Goal: Obtain resource: Download file/media

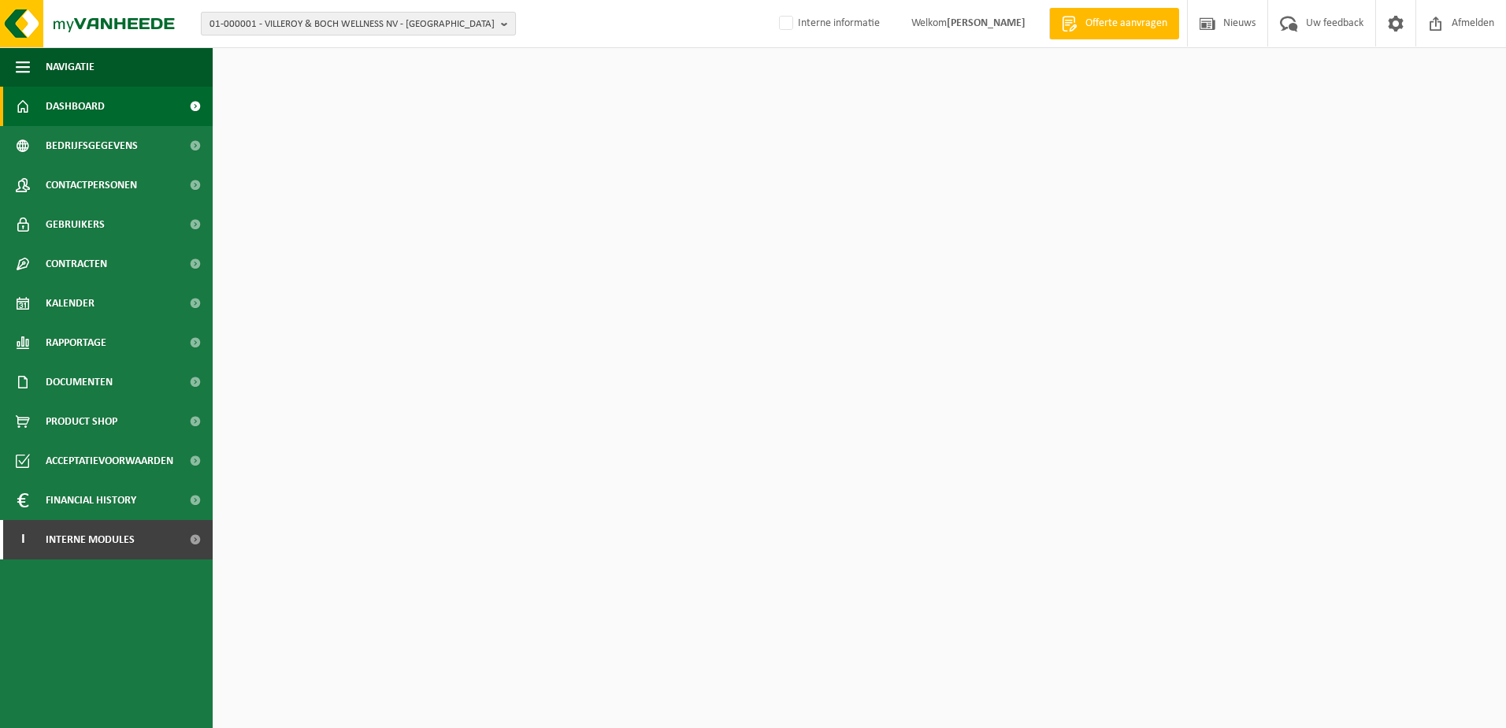
click at [271, 20] on span "01-000001 - VILLEROY & BOCH WELLNESS NV - ROESELARE" at bounding box center [351, 25] width 285 height 24
click at [295, 46] on input "text" at bounding box center [358, 49] width 307 height 20
type input "V"
type input "S"
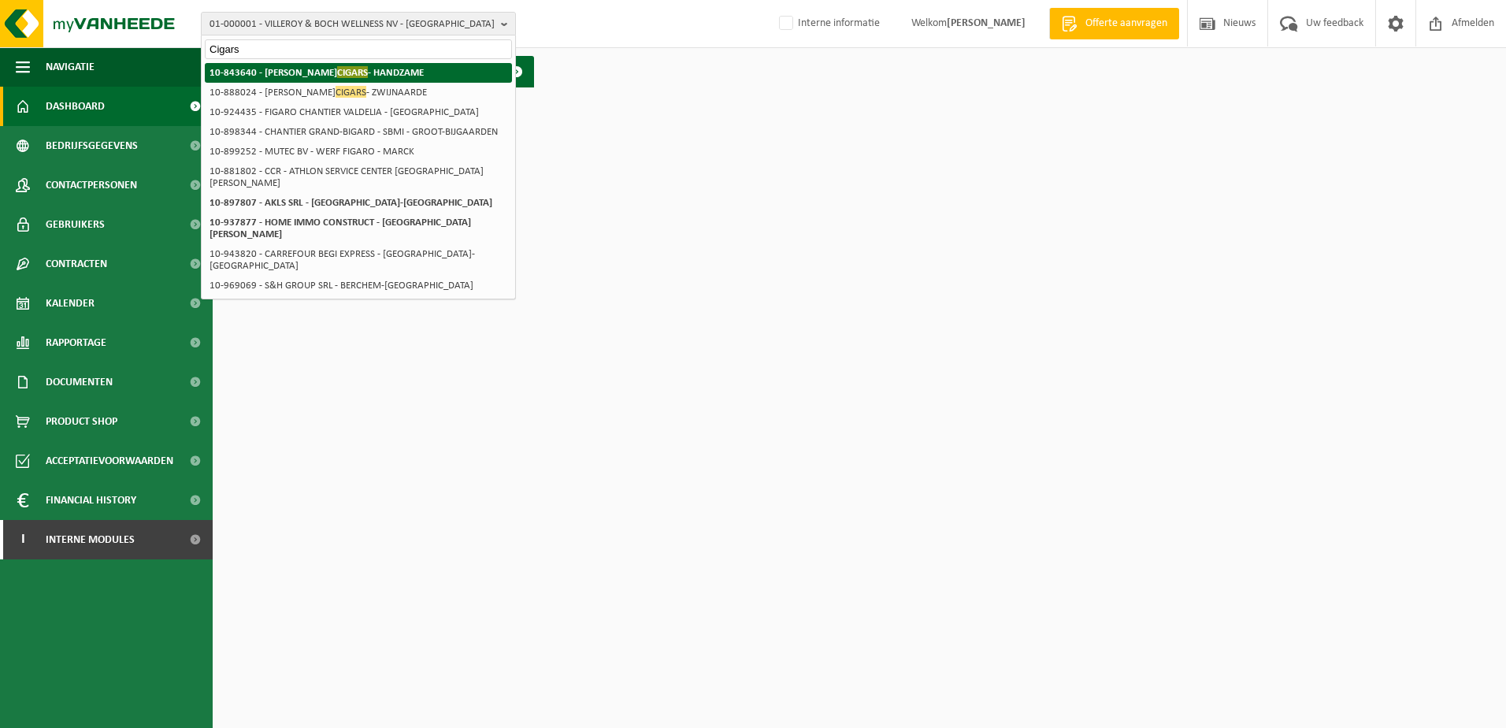
type input "Cigars"
click at [290, 70] on strong "10-843640 - J. CORTÈS CIGARS - HANDZAME" at bounding box center [316, 72] width 214 height 12
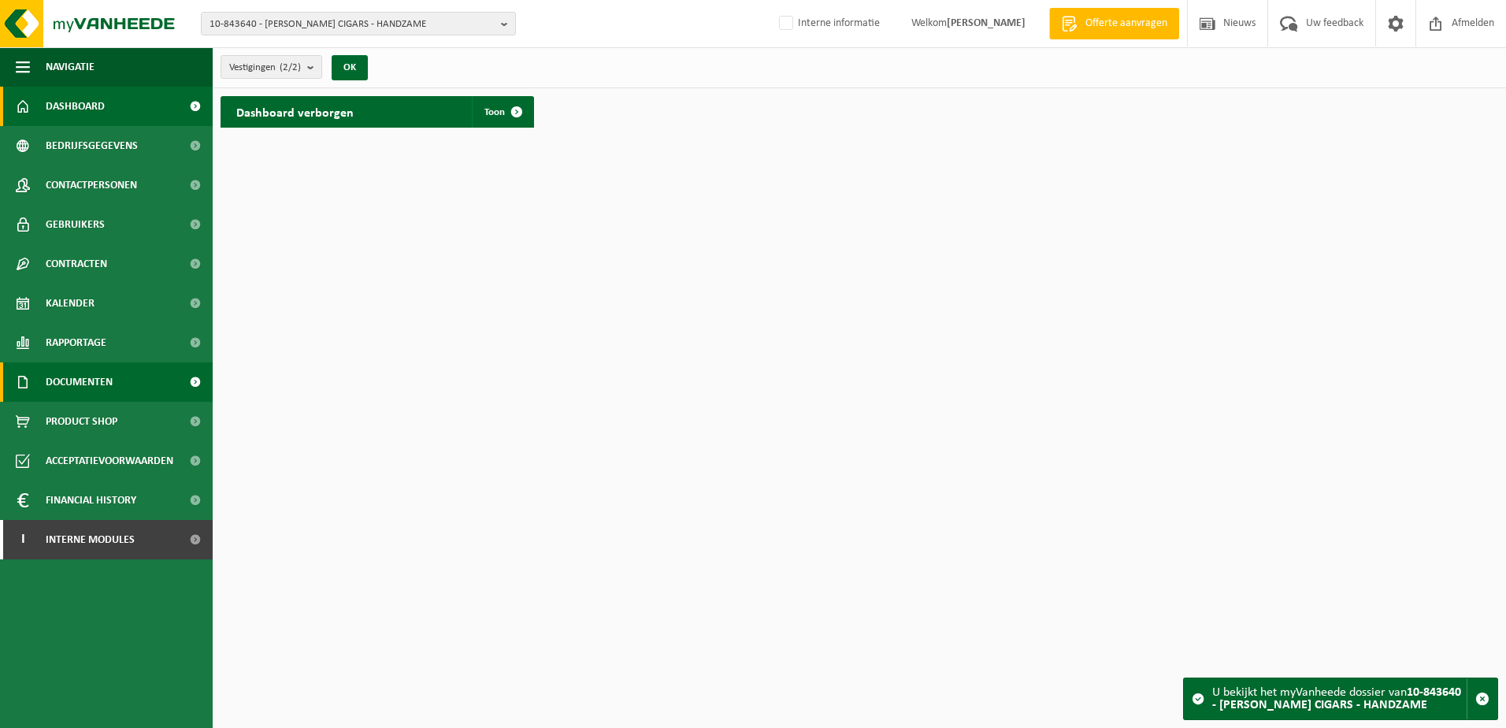
click at [75, 381] on span "Documenten" at bounding box center [79, 381] width 67 height 39
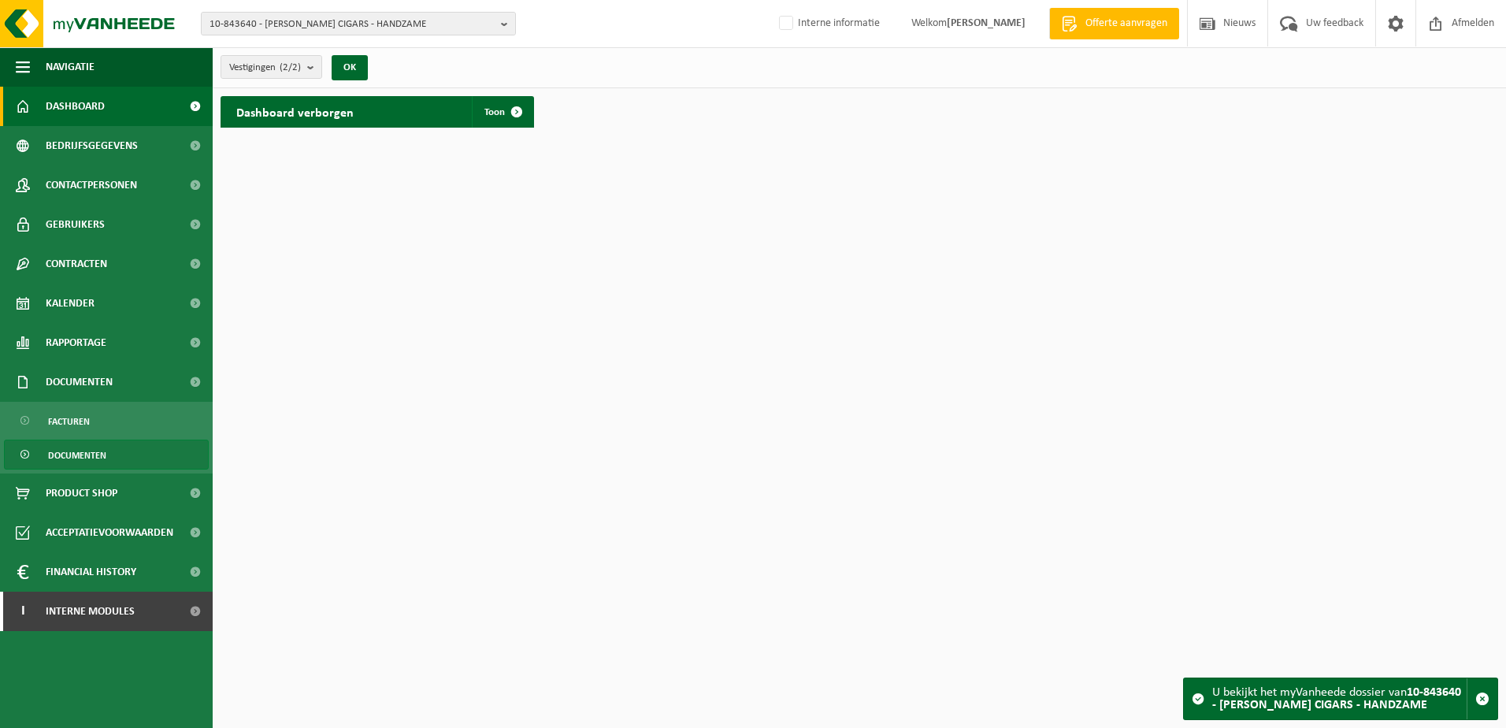
click at [77, 446] on span "Documenten" at bounding box center [77, 455] width 58 height 30
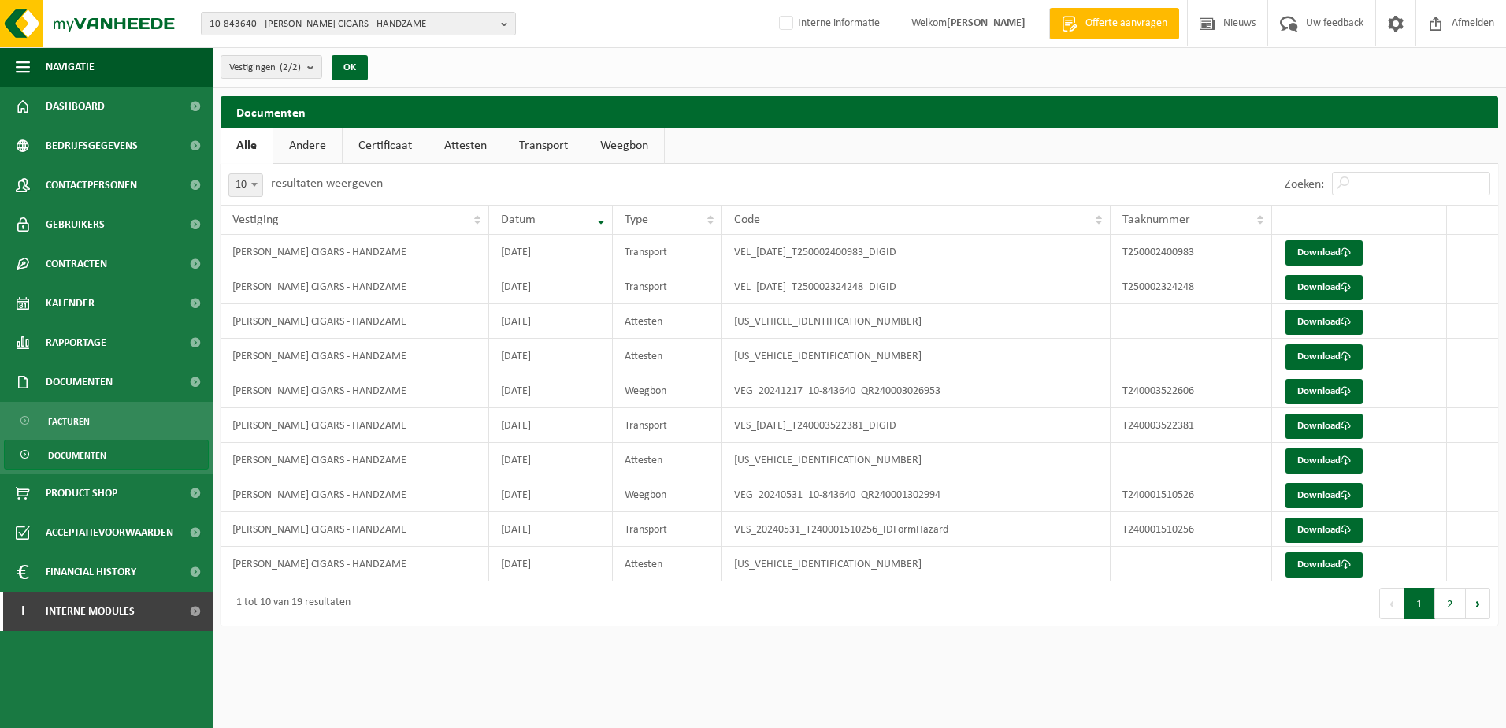
click at [375, 143] on link "Certificaat" at bounding box center [385, 146] width 85 height 36
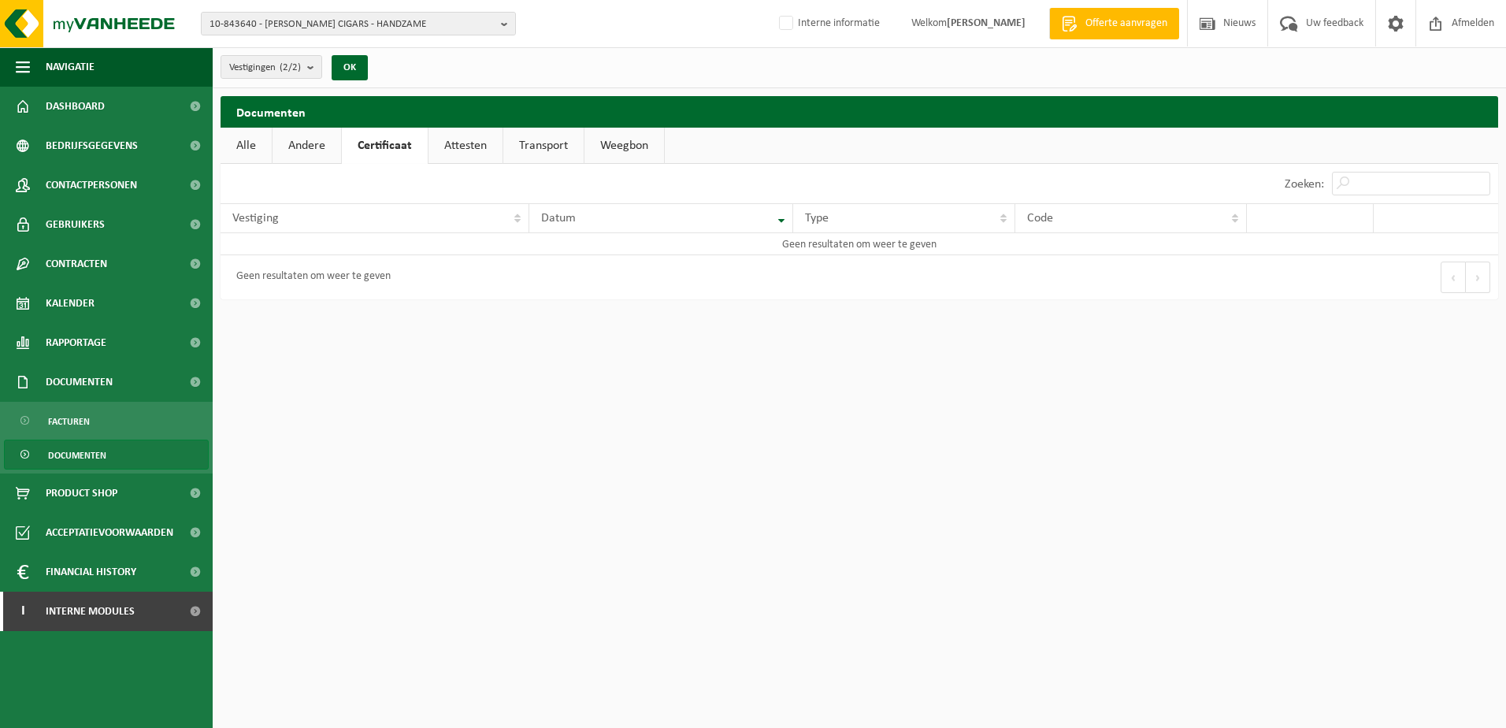
click at [465, 144] on link "Attesten" at bounding box center [465, 146] width 74 height 36
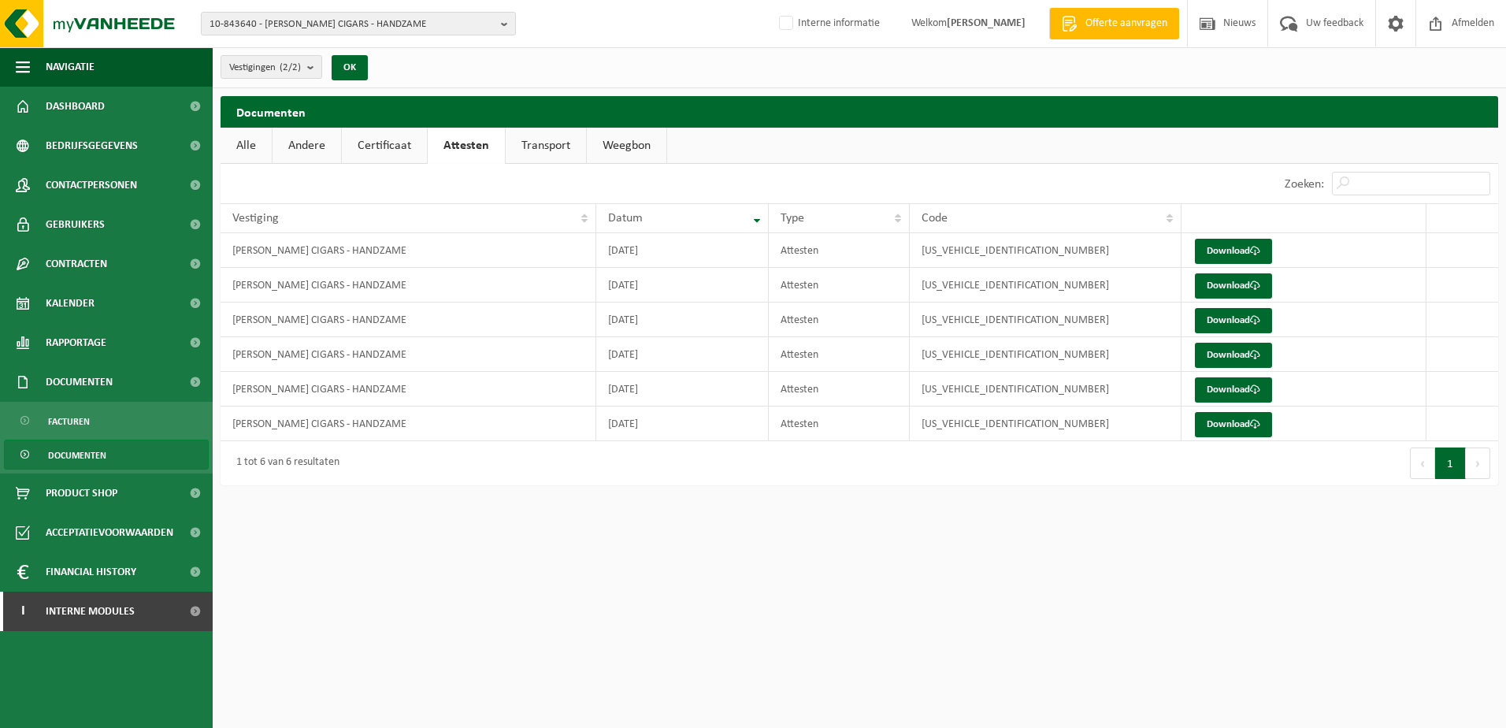
click at [527, 143] on link "Transport" at bounding box center [546, 146] width 80 height 36
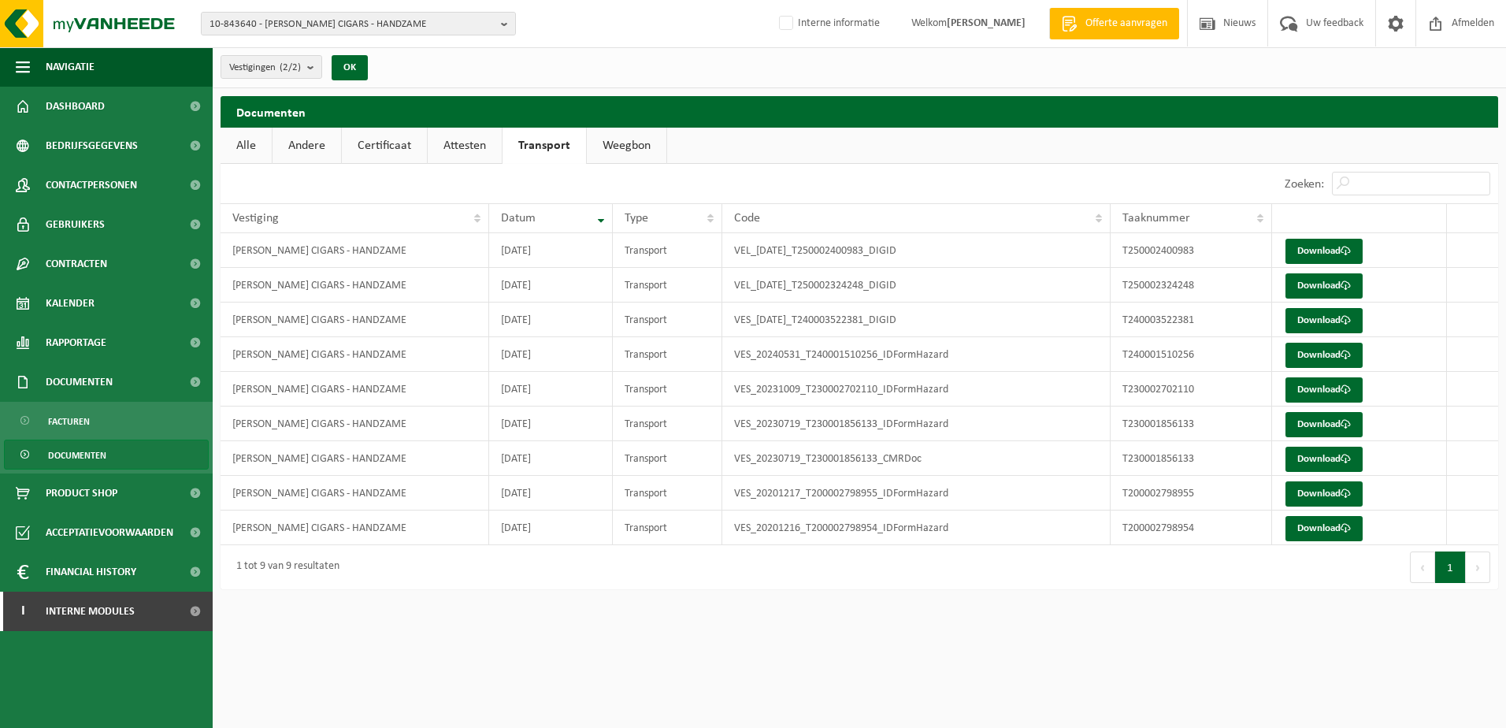
click at [625, 133] on link "Weegbon" at bounding box center [627, 146] width 80 height 36
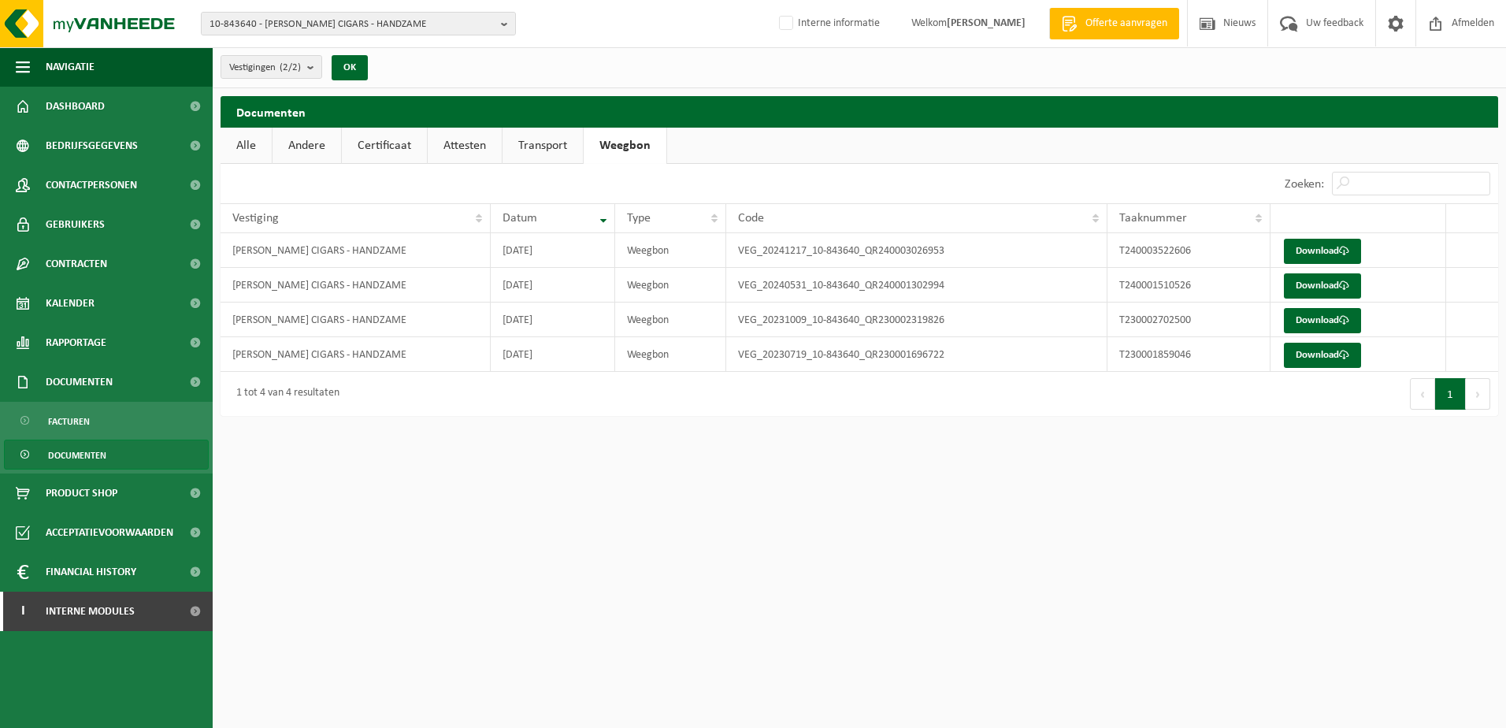
click at [302, 144] on link "Andere" at bounding box center [306, 146] width 69 height 36
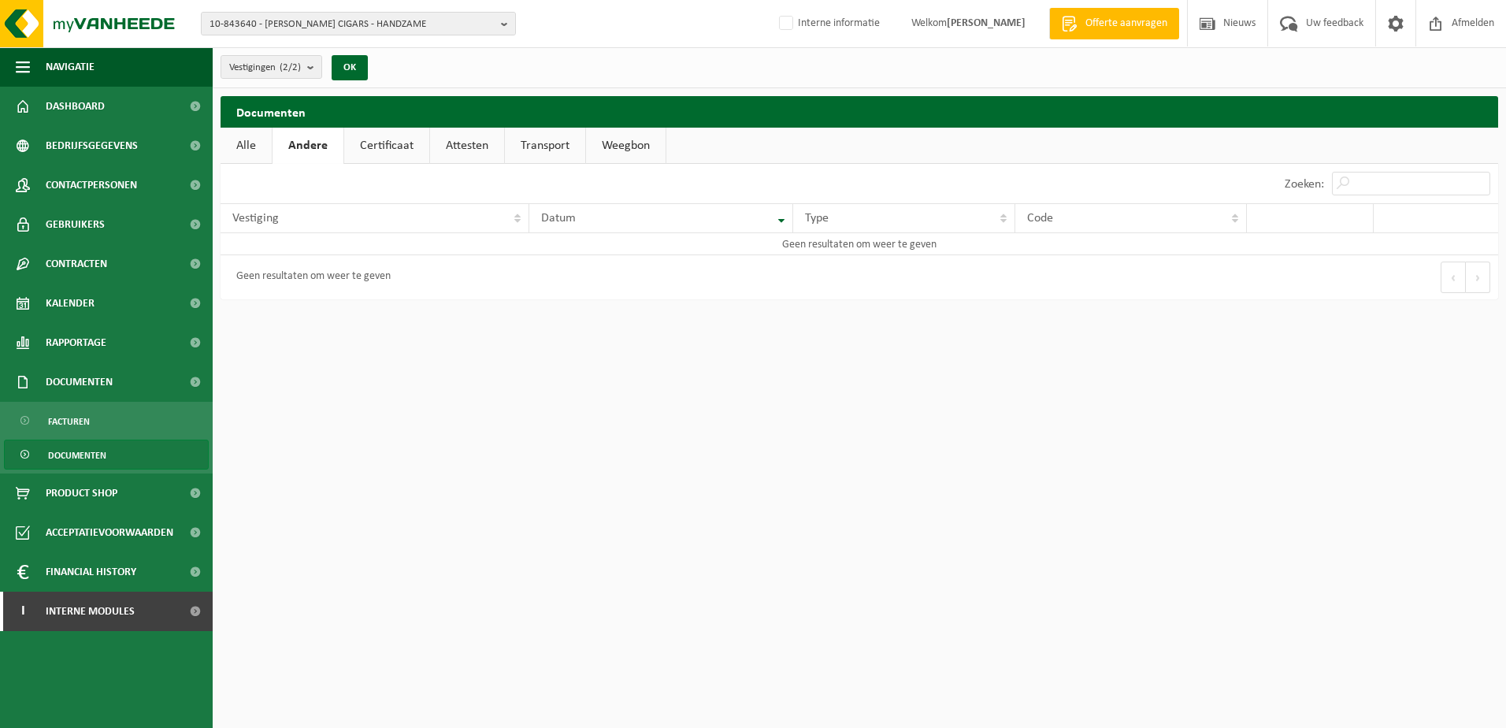
click at [228, 146] on link "Alle" at bounding box center [246, 146] width 51 height 36
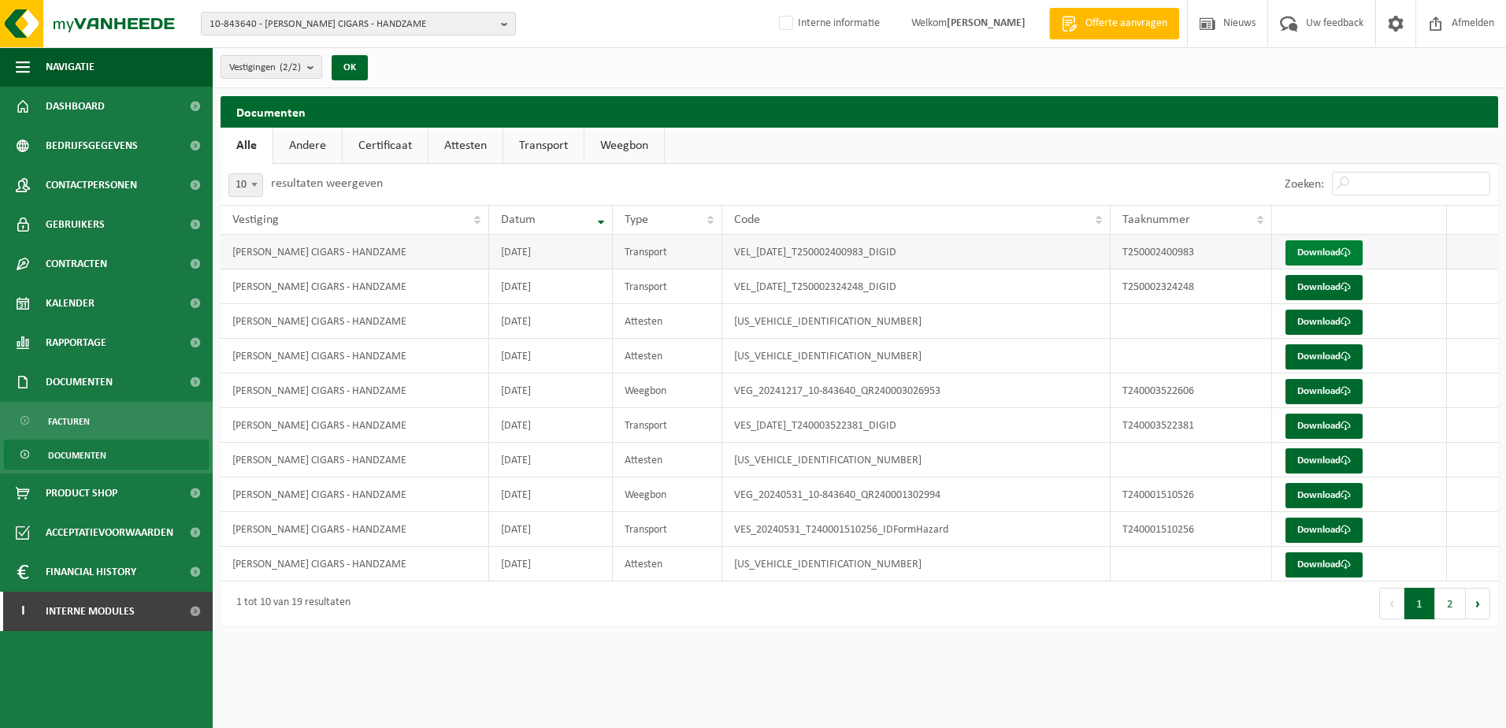
click at [1325, 249] on link "Download" at bounding box center [1323, 252] width 77 height 25
click at [378, 143] on link "Certificaat" at bounding box center [385, 146] width 85 height 36
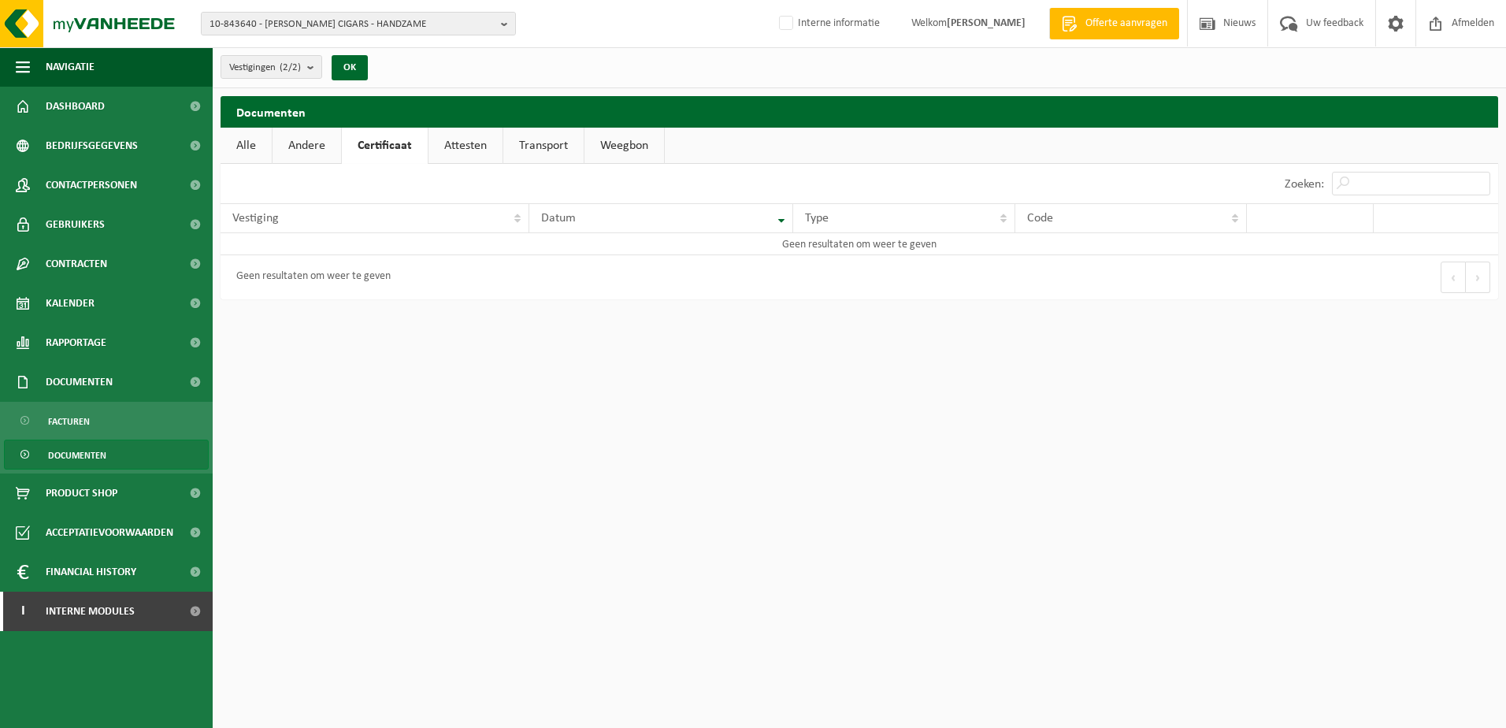
click at [447, 146] on link "Attesten" at bounding box center [465, 146] width 74 height 36
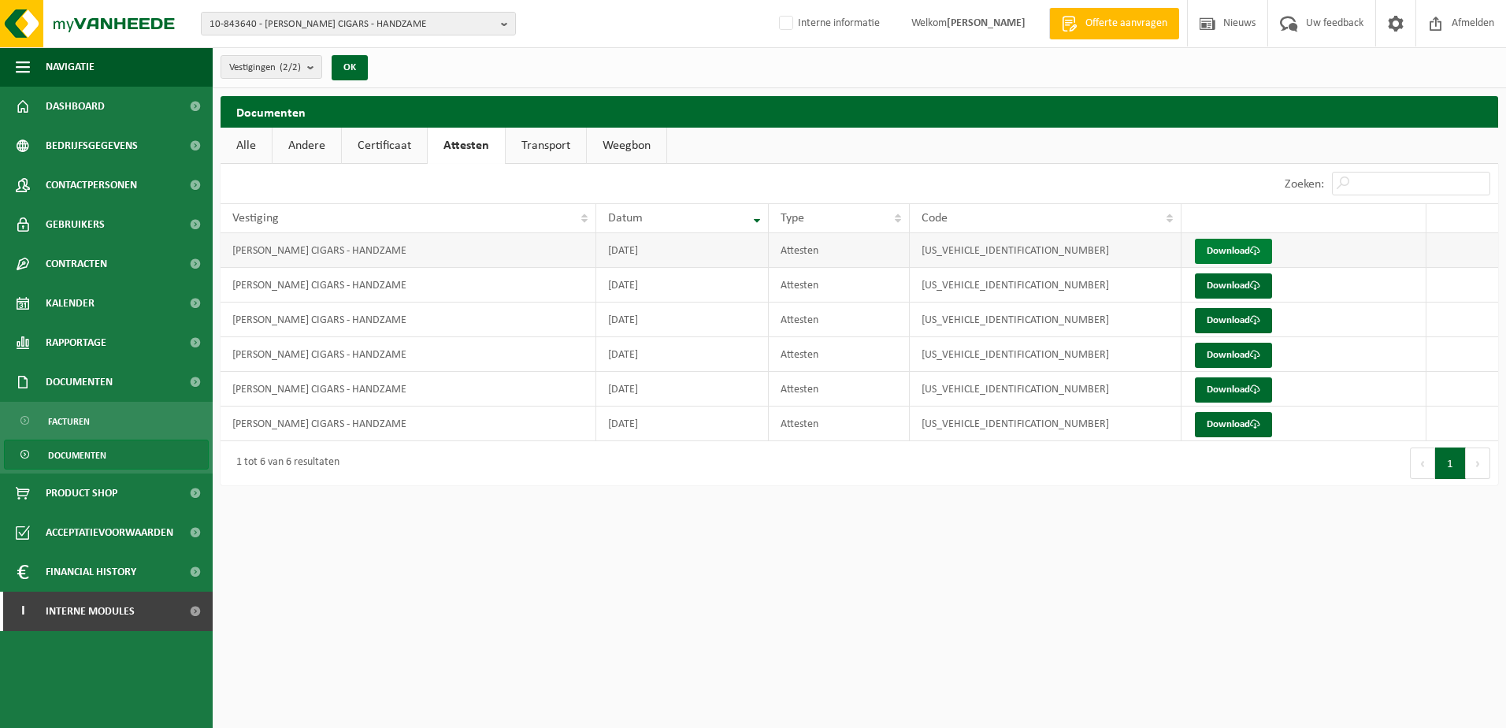
click at [1249, 243] on link "Download" at bounding box center [1233, 251] width 77 height 25
